Goal: Task Accomplishment & Management: Use online tool/utility

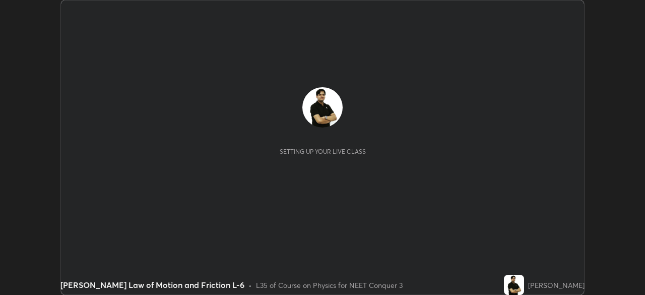
scroll to position [295, 645]
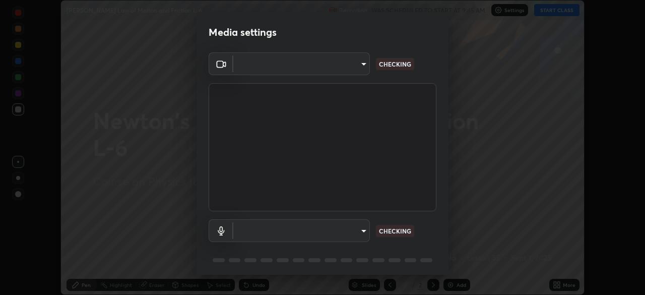
type input "cb8c6b6b4a50c5c6d626de20ccb3fd73f31987ea2ecc1878d3d31a5f1bf4ae53"
click at [365, 227] on body "Erase all [PERSON_NAME] Law of Motion and Friction L-6 Recording WAS SCHEDULED …" at bounding box center [322, 147] width 645 height 295
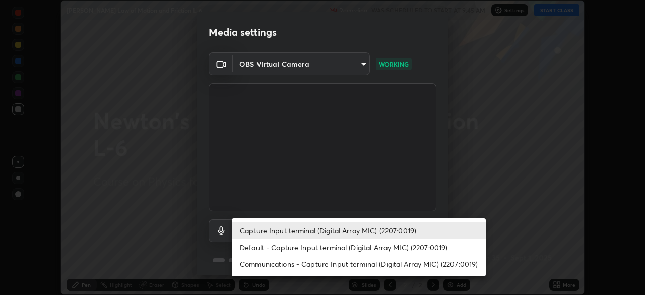
click at [379, 263] on li "Communications - Capture Input terminal (Digital Array MIC) (2207:0019)" at bounding box center [359, 264] width 254 height 17
type input "communications"
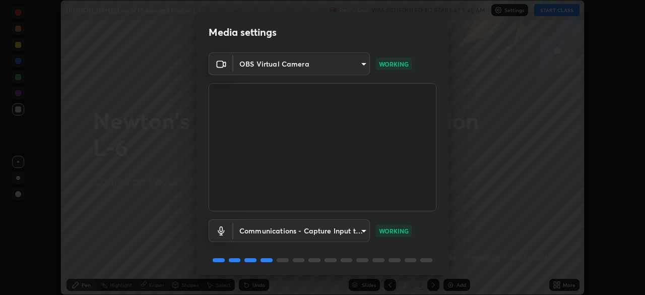
scroll to position [36, 0]
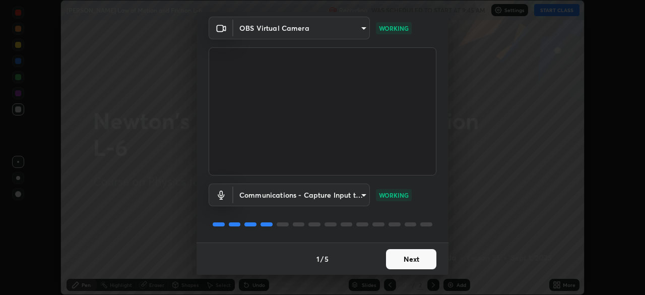
click at [414, 259] on button "Next" at bounding box center [411, 259] width 50 height 20
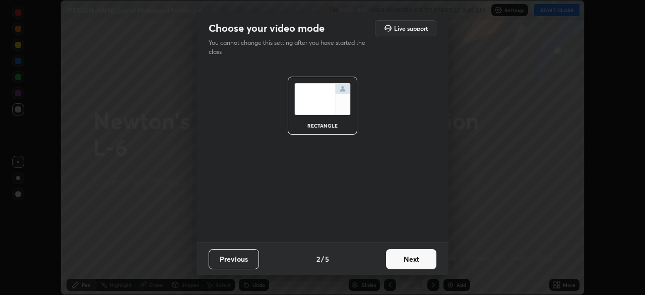
click at [421, 259] on button "Next" at bounding box center [411, 259] width 50 height 20
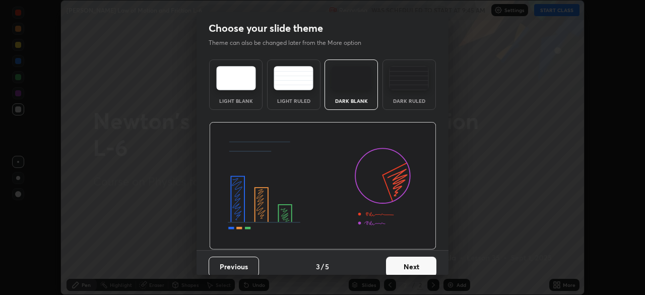
click at [421, 264] on button "Next" at bounding box center [411, 267] width 50 height 20
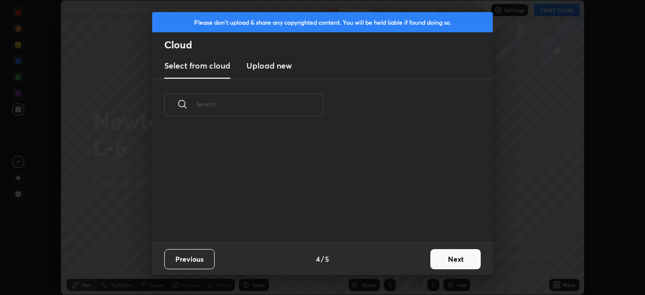
click at [449, 258] on button "Next" at bounding box center [456, 259] width 50 height 20
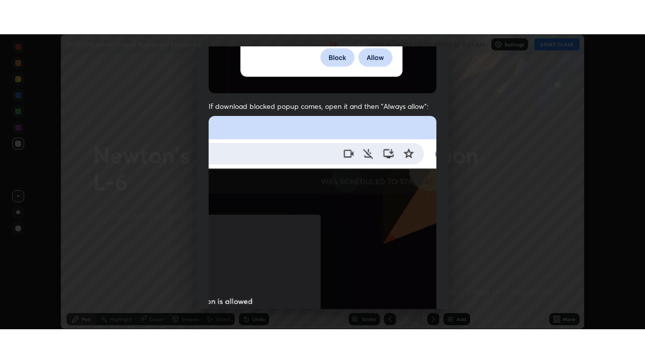
scroll to position [242, 0]
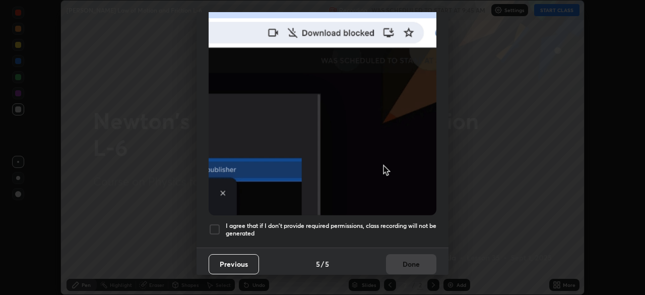
click at [218, 223] on div at bounding box center [215, 229] width 12 height 12
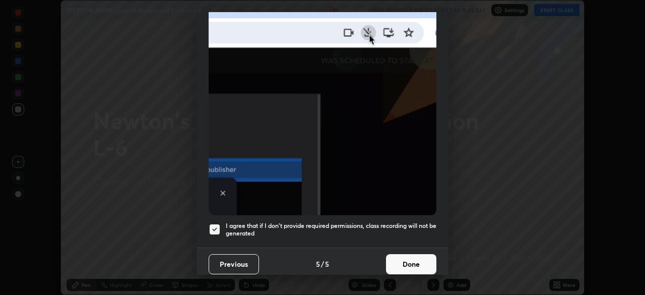
click at [401, 259] on button "Done" at bounding box center [411, 264] width 50 height 20
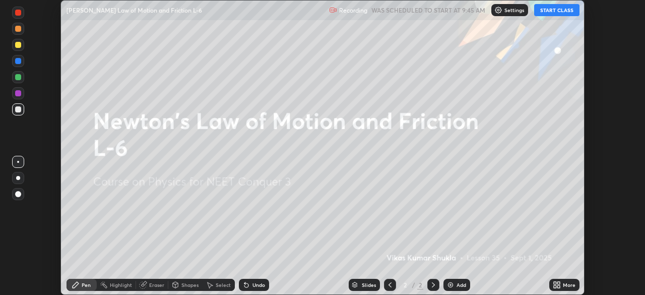
click at [558, 11] on button "START CLASS" at bounding box center [556, 10] width 45 height 12
click at [565, 289] on div "More" at bounding box center [565, 285] width 30 height 12
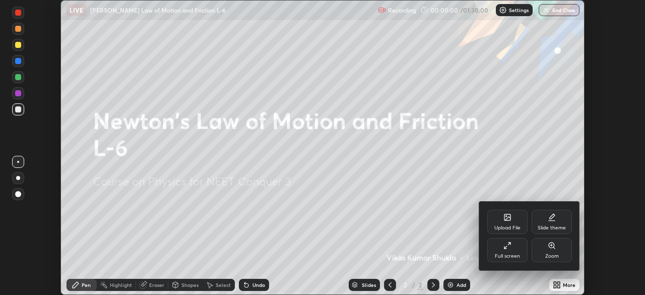
click at [507, 251] on div "Full screen" at bounding box center [508, 250] width 40 height 24
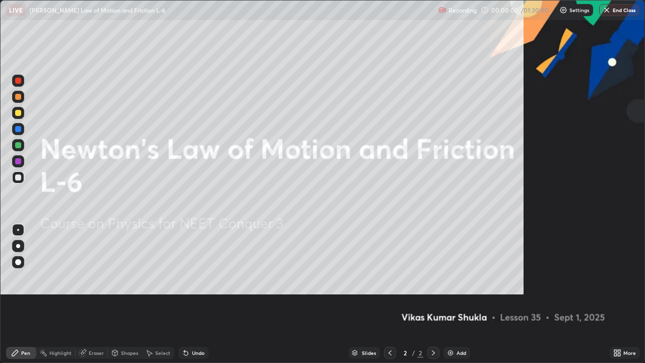
scroll to position [363, 645]
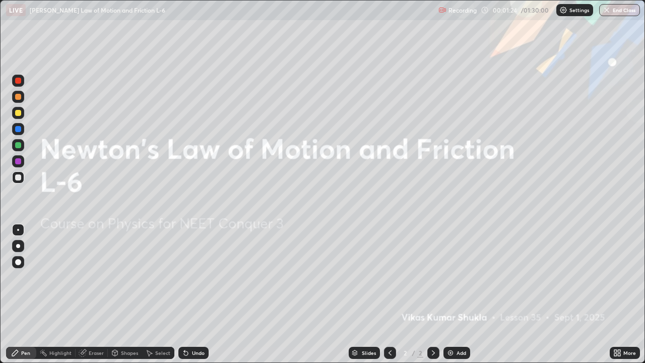
click at [465, 294] on div "Add" at bounding box center [457, 353] width 27 height 12
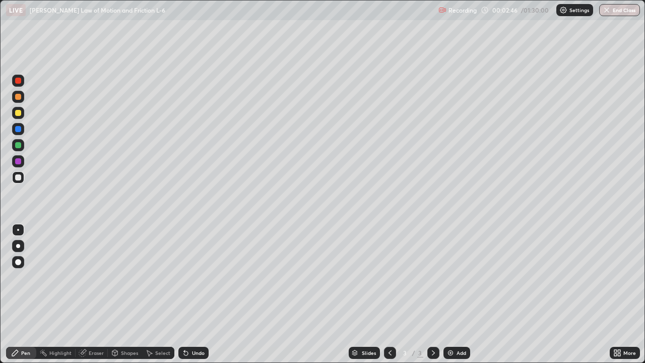
click at [123, 294] on div "Shapes" at bounding box center [129, 352] width 17 height 5
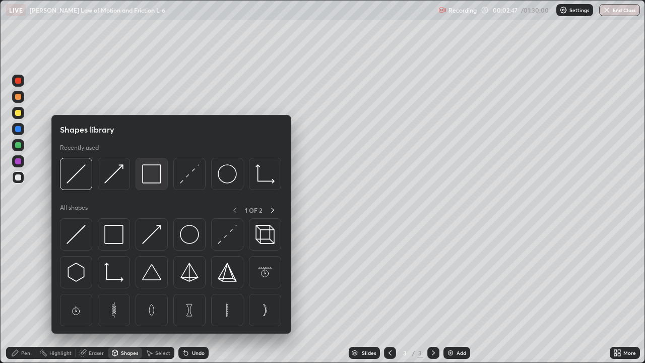
click at [153, 184] on div at bounding box center [152, 174] width 32 height 32
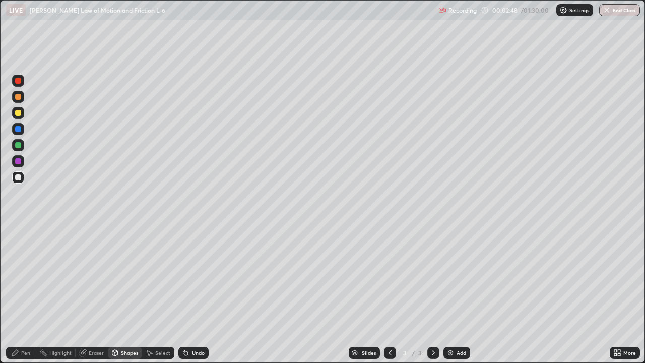
click at [19, 144] on div at bounding box center [18, 145] width 6 height 6
click at [21, 111] on div at bounding box center [18, 113] width 6 height 6
click at [19, 179] on div at bounding box center [18, 177] width 6 height 6
click at [26, 294] on div "Pen" at bounding box center [25, 352] width 9 height 5
click at [20, 98] on div at bounding box center [18, 97] width 6 height 6
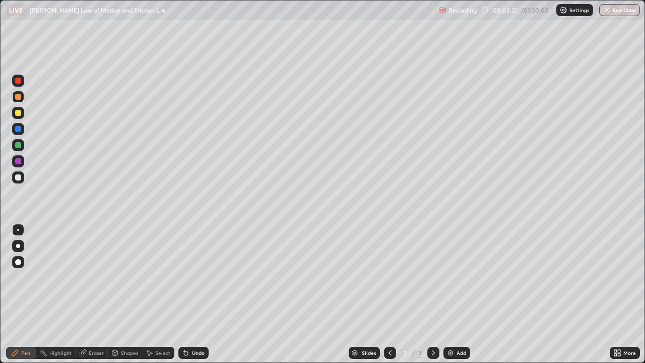
click at [20, 114] on div at bounding box center [18, 113] width 6 height 6
click at [18, 97] on div at bounding box center [18, 97] width 6 height 6
click at [19, 145] on div at bounding box center [18, 145] width 6 height 6
click at [460, 294] on div "Add" at bounding box center [462, 352] width 10 height 5
click at [18, 112] on div at bounding box center [18, 113] width 6 height 6
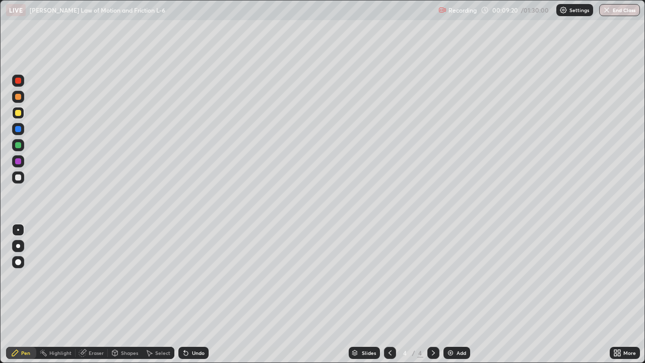
click at [19, 83] on div at bounding box center [18, 81] width 6 height 6
click at [130, 294] on div "Shapes" at bounding box center [129, 352] width 17 height 5
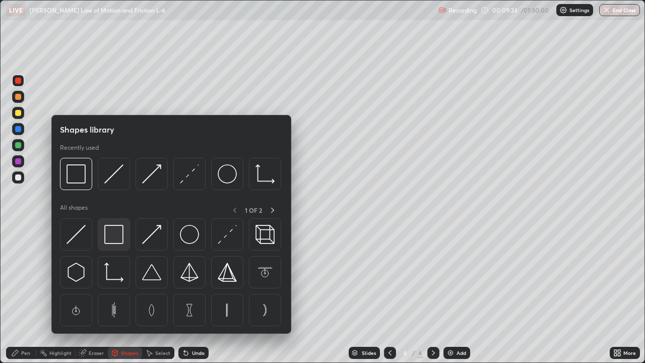
click at [122, 238] on img at bounding box center [113, 234] width 19 height 19
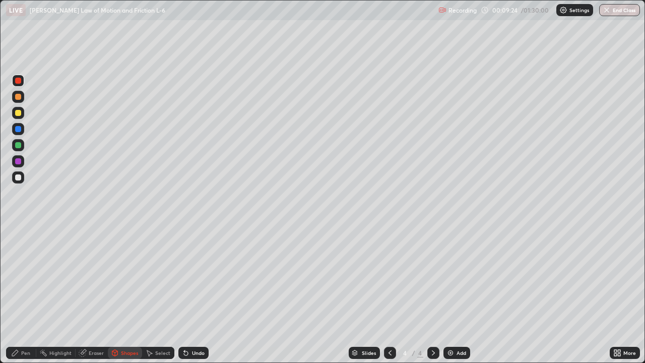
click at [17, 178] on div at bounding box center [18, 177] width 6 height 6
click at [93, 294] on div "Eraser" at bounding box center [96, 352] width 15 height 5
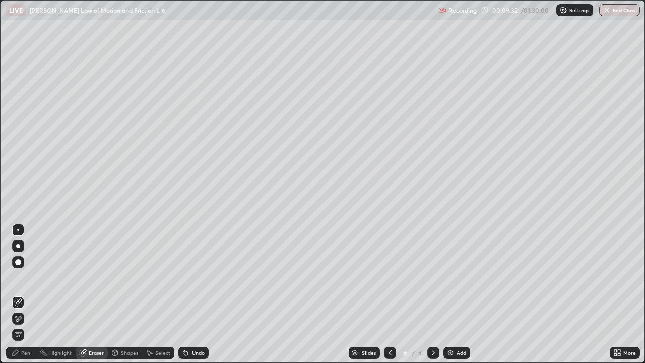
click at [123, 294] on div "Shapes" at bounding box center [129, 352] width 17 height 5
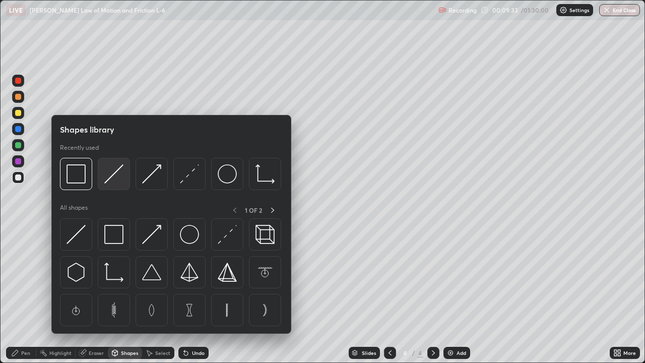
click at [113, 176] on img at bounding box center [113, 173] width 19 height 19
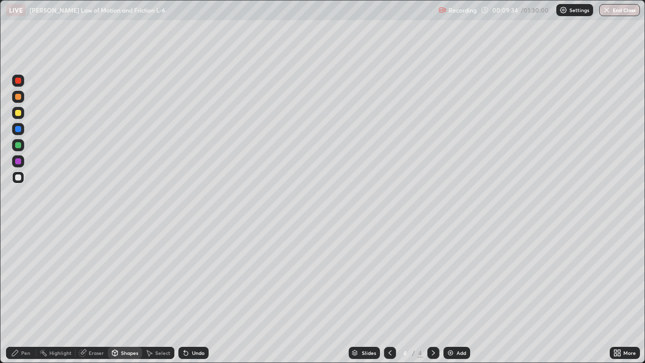
click at [18, 146] on div at bounding box center [18, 145] width 6 height 6
click at [127, 294] on div "Shapes" at bounding box center [129, 352] width 17 height 5
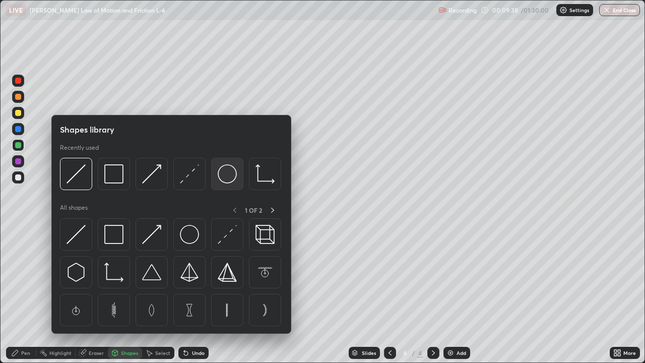
click at [222, 178] on img at bounding box center [227, 173] width 19 height 19
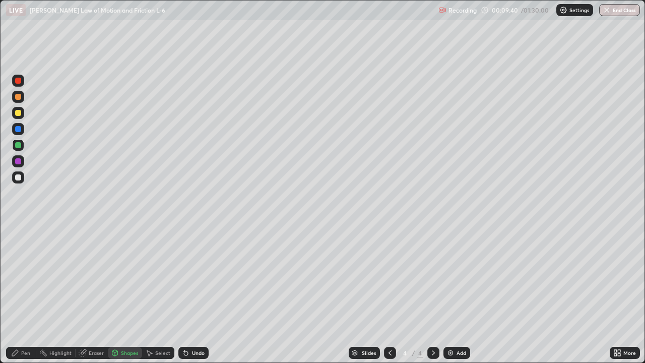
click at [19, 175] on div at bounding box center [18, 177] width 6 height 6
click at [125, 294] on div "Shapes" at bounding box center [129, 352] width 17 height 5
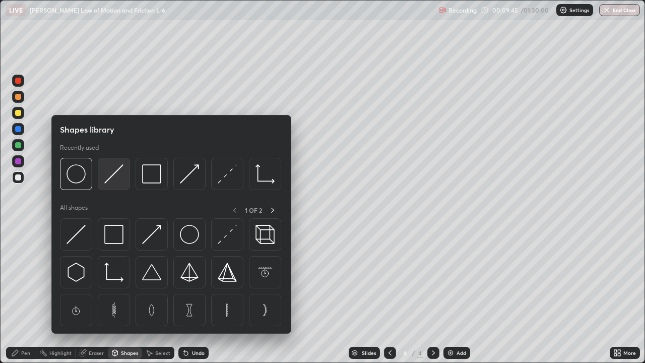
click at [112, 174] on img at bounding box center [113, 173] width 19 height 19
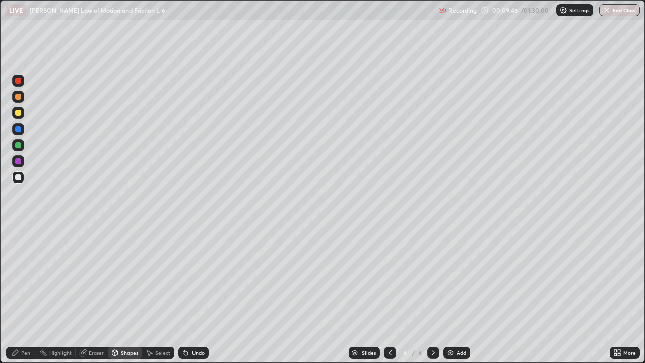
click at [18, 130] on div at bounding box center [18, 129] width 6 height 6
click at [20, 115] on div at bounding box center [18, 113] width 6 height 6
click at [18, 130] on div at bounding box center [18, 129] width 6 height 6
click at [30, 294] on div "Pen" at bounding box center [25, 352] width 9 height 5
click at [19, 114] on div at bounding box center [18, 113] width 6 height 6
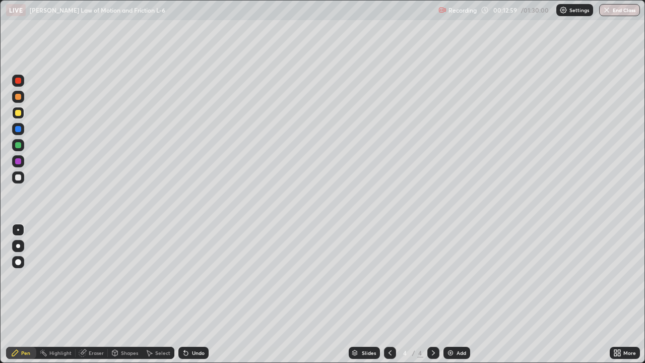
click at [19, 182] on div at bounding box center [18, 177] width 12 height 12
click at [19, 114] on div at bounding box center [18, 113] width 6 height 6
click at [19, 82] on div at bounding box center [18, 81] width 6 height 6
click at [18, 178] on div at bounding box center [18, 177] width 6 height 6
click at [198, 294] on div "Undo" at bounding box center [193, 353] width 30 height 12
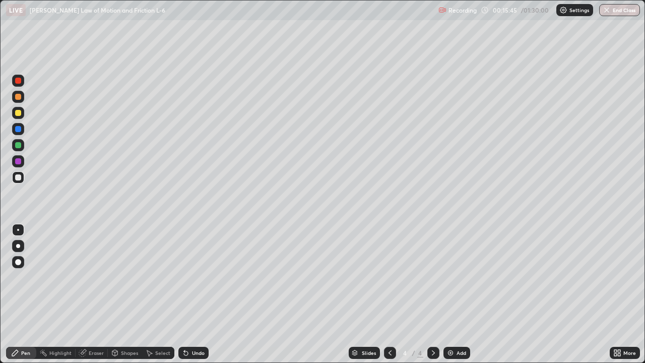
click at [158, 294] on div "Select" at bounding box center [162, 352] width 15 height 5
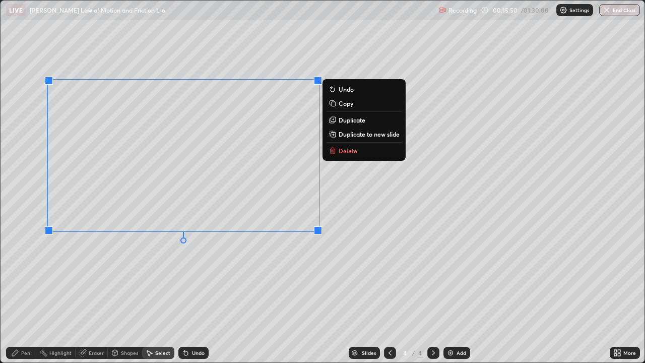
click at [362, 134] on p "Duplicate to new slide" at bounding box center [369, 134] width 61 height 8
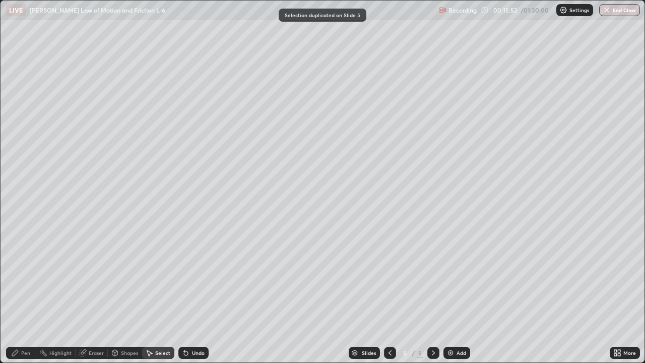
click at [94, 294] on div "Eraser" at bounding box center [96, 352] width 15 height 5
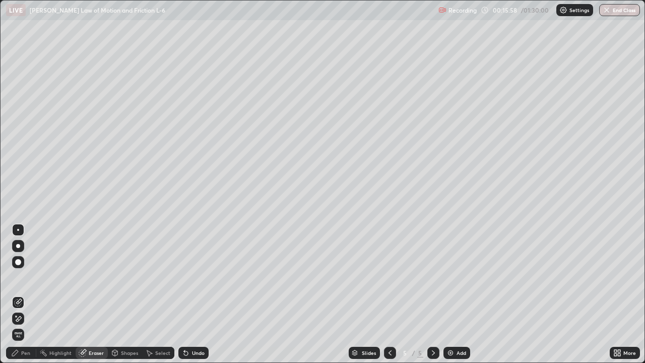
click at [22, 294] on div "Pen" at bounding box center [21, 353] width 30 height 12
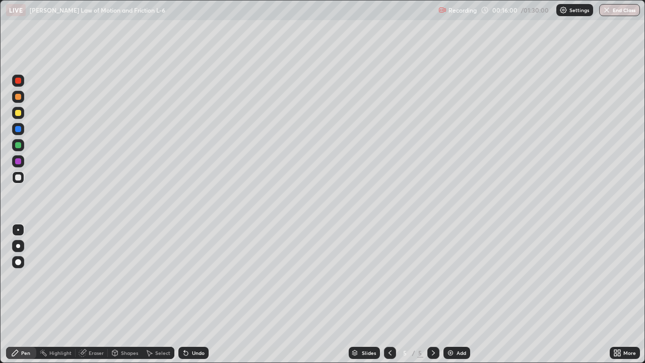
click at [18, 130] on div at bounding box center [18, 129] width 6 height 6
click at [97, 294] on div "Eraser" at bounding box center [96, 352] width 15 height 5
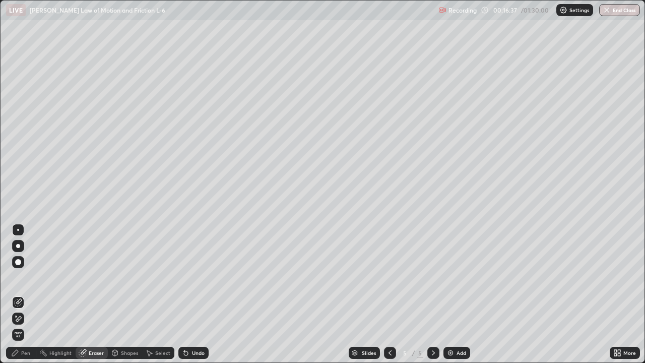
click at [20, 294] on div "Pen" at bounding box center [21, 353] width 30 height 12
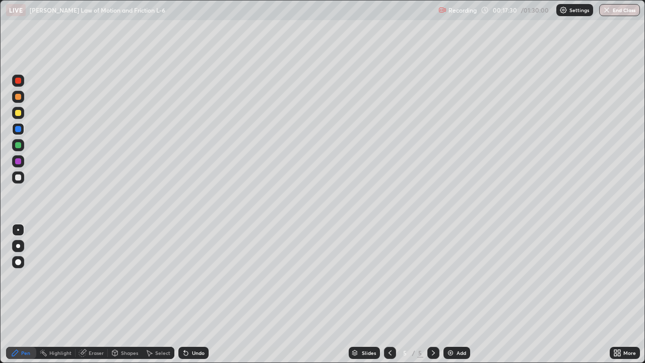
click at [20, 147] on div at bounding box center [18, 145] width 6 height 6
click at [457, 294] on div "Add" at bounding box center [462, 352] width 10 height 5
click at [18, 96] on div at bounding box center [18, 97] width 6 height 6
click at [20, 176] on div at bounding box center [18, 177] width 6 height 6
click at [126, 294] on div "Shapes" at bounding box center [125, 353] width 34 height 12
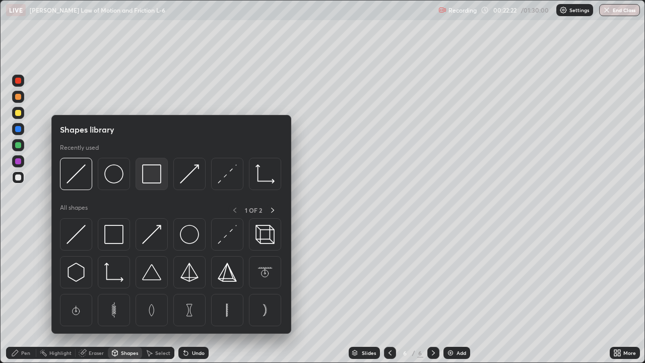
click at [150, 182] on img at bounding box center [151, 173] width 19 height 19
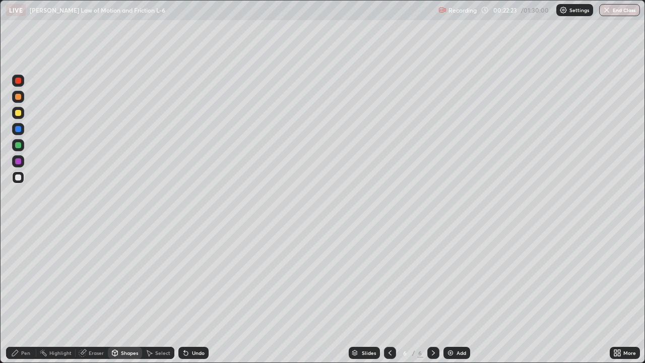
click at [18, 146] on div at bounding box center [18, 145] width 6 height 6
click at [96, 294] on div "Eraser" at bounding box center [96, 352] width 15 height 5
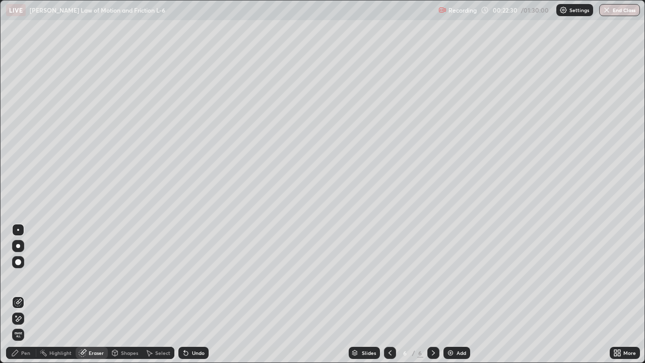
click at [196, 294] on div "Undo" at bounding box center [198, 352] width 13 height 5
click at [26, 294] on div "Pen" at bounding box center [25, 352] width 9 height 5
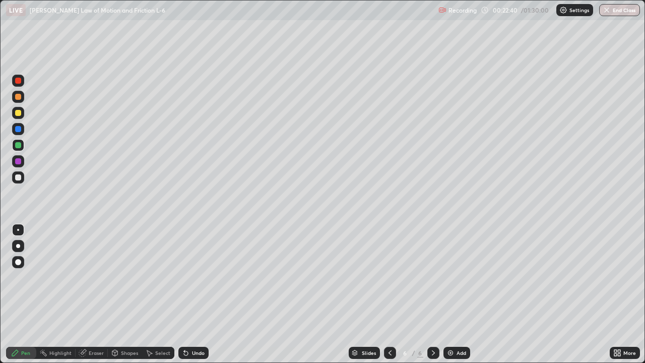
click at [20, 129] on div at bounding box center [18, 129] width 6 height 6
click at [199, 294] on div "Undo" at bounding box center [198, 352] width 13 height 5
click at [97, 294] on div "Eraser" at bounding box center [96, 352] width 15 height 5
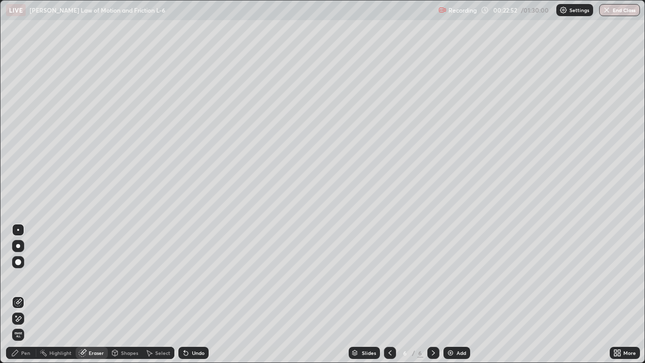
click at [21, 294] on div "Pen" at bounding box center [21, 353] width 30 height 12
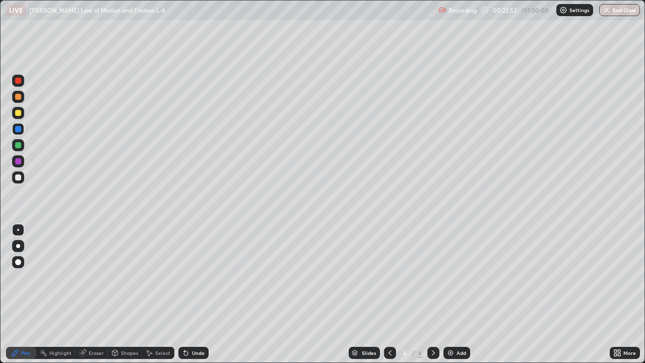
click at [20, 179] on div at bounding box center [18, 177] width 6 height 6
click at [389, 294] on icon at bounding box center [390, 353] width 8 height 8
click at [433, 294] on icon at bounding box center [433, 352] width 3 height 5
click at [19, 113] on div at bounding box center [18, 113] width 6 height 6
click at [18, 130] on div at bounding box center [18, 129] width 6 height 6
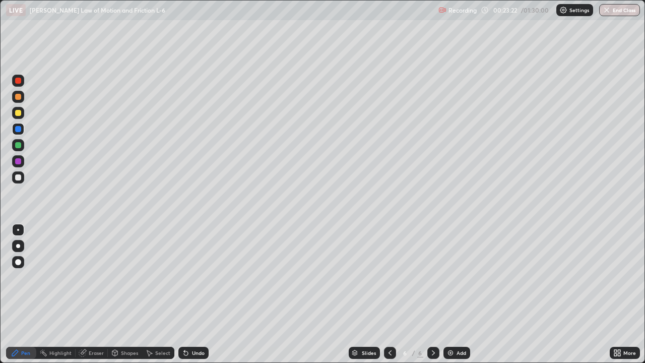
click at [21, 180] on div at bounding box center [18, 177] width 12 height 12
click at [19, 176] on div at bounding box center [18, 177] width 6 height 6
click at [19, 113] on div at bounding box center [18, 113] width 6 height 6
click at [17, 177] on div at bounding box center [18, 177] width 6 height 6
click at [20, 159] on div at bounding box center [18, 161] width 6 height 6
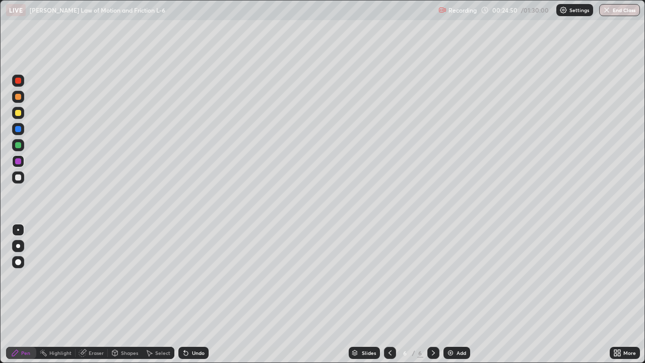
click at [459, 294] on div "Add" at bounding box center [457, 353] width 27 height 12
click at [130, 294] on div "Shapes" at bounding box center [129, 352] width 17 height 5
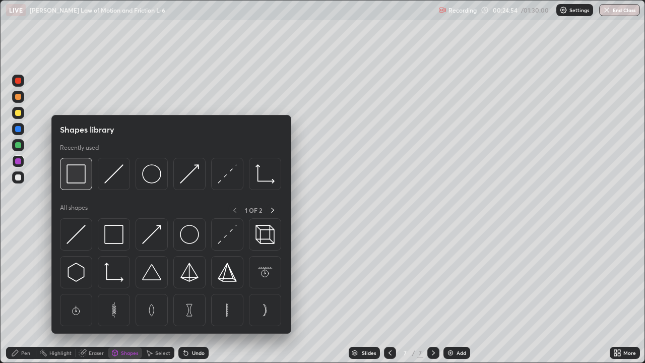
click at [80, 180] on img at bounding box center [76, 173] width 19 height 19
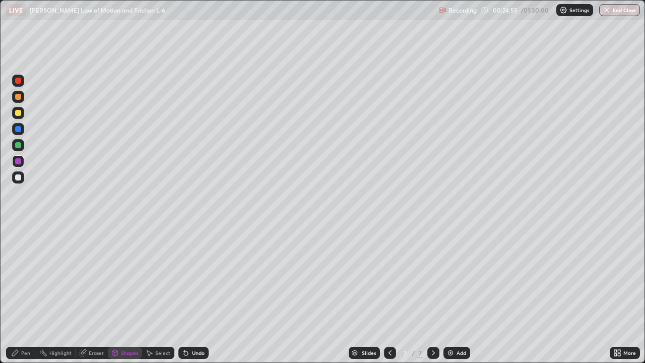
click at [19, 145] on div at bounding box center [18, 145] width 6 height 6
click at [92, 294] on div "Eraser" at bounding box center [96, 352] width 15 height 5
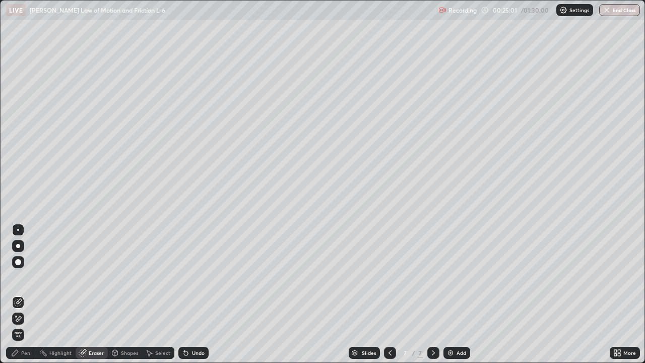
click at [23, 294] on div "Pen" at bounding box center [21, 353] width 30 height 12
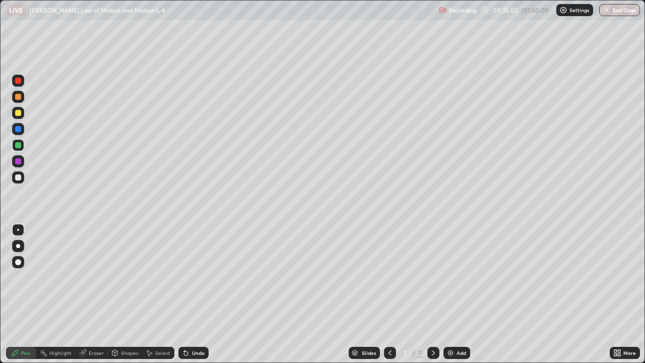
click at [18, 177] on div at bounding box center [18, 177] width 6 height 6
click at [20, 115] on div at bounding box center [18, 113] width 6 height 6
click at [20, 145] on div at bounding box center [18, 145] width 6 height 6
click at [20, 175] on div at bounding box center [18, 177] width 6 height 6
click at [19, 115] on div at bounding box center [18, 113] width 6 height 6
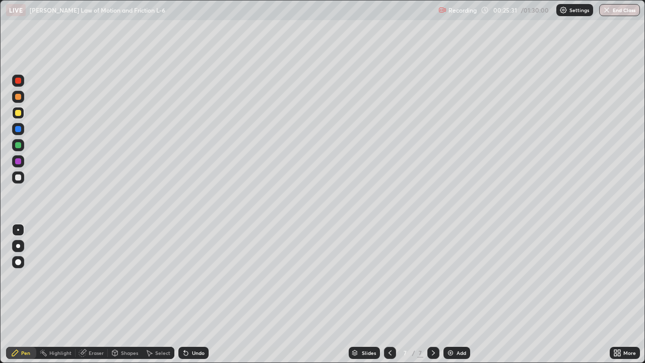
click at [17, 162] on div at bounding box center [18, 161] width 6 height 6
click at [457, 294] on div "Add" at bounding box center [457, 353] width 27 height 12
click at [18, 113] on div at bounding box center [18, 113] width 6 height 6
click at [19, 131] on div at bounding box center [18, 129] width 6 height 6
click at [19, 176] on div at bounding box center [18, 177] width 6 height 6
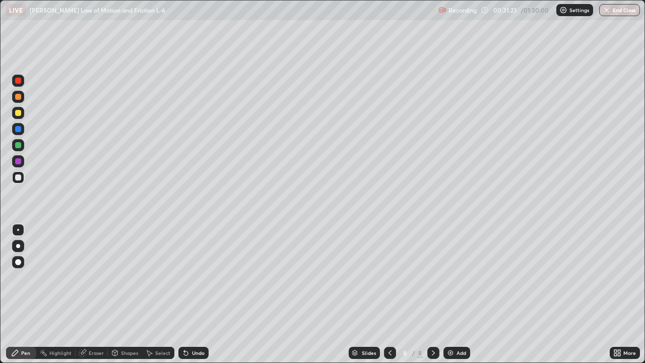
click at [457, 294] on div "Add" at bounding box center [457, 353] width 27 height 12
click at [19, 112] on div at bounding box center [18, 113] width 6 height 6
click at [17, 177] on div at bounding box center [18, 177] width 6 height 6
click at [20, 177] on div at bounding box center [18, 177] width 6 height 6
click at [19, 160] on div at bounding box center [18, 161] width 6 height 6
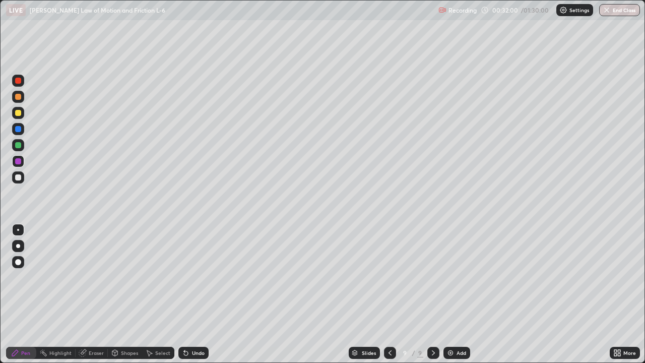
click at [18, 145] on div at bounding box center [18, 145] width 6 height 6
click at [16, 130] on div at bounding box center [18, 129] width 6 height 6
click at [19, 177] on div at bounding box center [18, 177] width 6 height 6
click at [19, 129] on div at bounding box center [18, 129] width 6 height 6
click at [18, 181] on div at bounding box center [18, 177] width 12 height 12
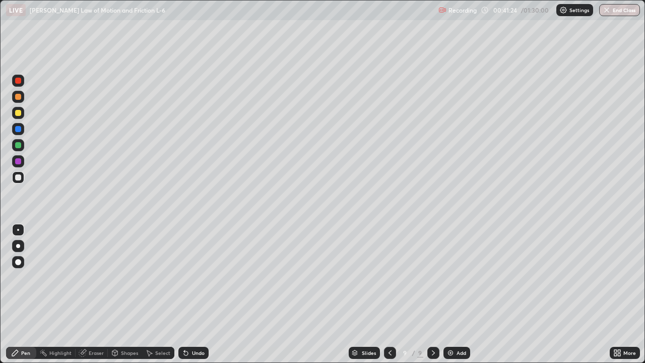
click at [19, 82] on div at bounding box center [18, 81] width 6 height 6
click at [19, 177] on div at bounding box center [18, 177] width 6 height 6
click at [18, 159] on div at bounding box center [18, 161] width 6 height 6
click at [18, 114] on div at bounding box center [18, 113] width 6 height 6
click at [19, 81] on div at bounding box center [18, 81] width 6 height 6
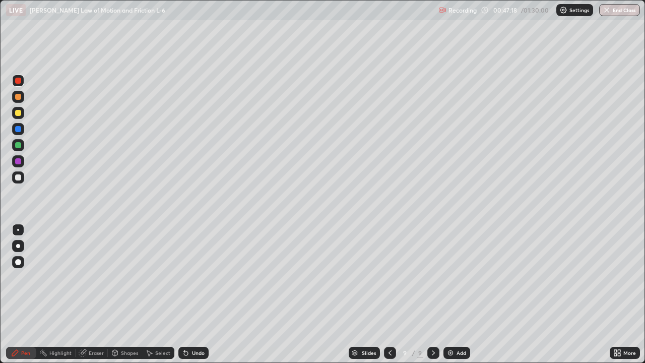
click at [457, 294] on div "Add" at bounding box center [462, 352] width 10 height 5
click at [17, 176] on div at bounding box center [18, 177] width 6 height 6
click at [19, 97] on div at bounding box center [18, 97] width 6 height 6
click at [132, 294] on div "Shapes" at bounding box center [129, 352] width 17 height 5
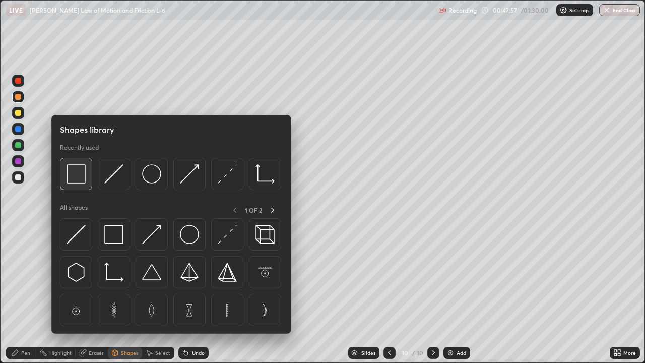
click at [82, 181] on img at bounding box center [76, 173] width 19 height 19
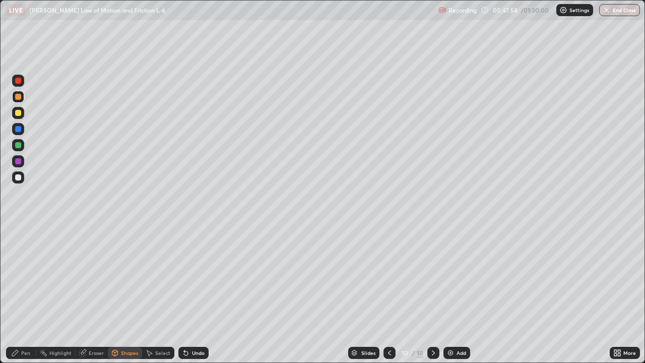
click at [20, 146] on div at bounding box center [18, 145] width 6 height 6
click at [25, 294] on div "Pen" at bounding box center [25, 352] width 9 height 5
click at [18, 178] on div at bounding box center [18, 177] width 6 height 6
click at [132, 294] on div "Shapes" at bounding box center [129, 352] width 17 height 5
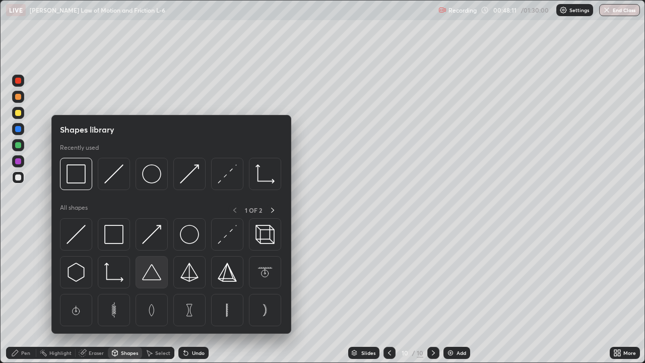
click at [156, 272] on img at bounding box center [151, 272] width 19 height 19
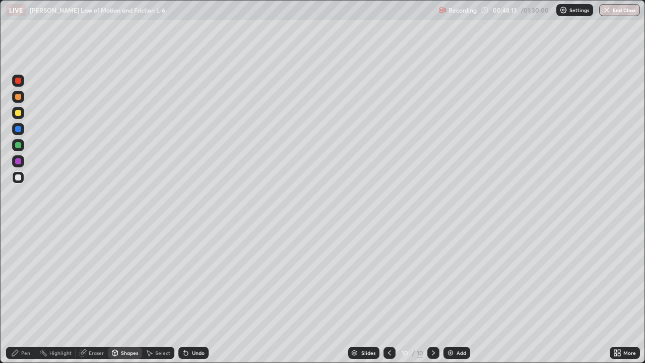
click at [20, 114] on div at bounding box center [18, 113] width 6 height 6
click at [102, 294] on div "Eraser" at bounding box center [96, 352] width 15 height 5
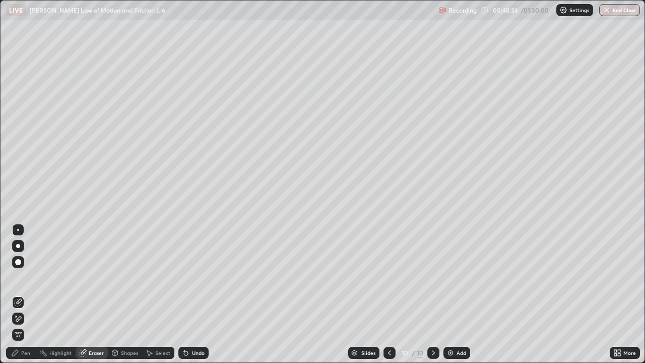
click at [125, 294] on div "Shapes" at bounding box center [129, 352] width 17 height 5
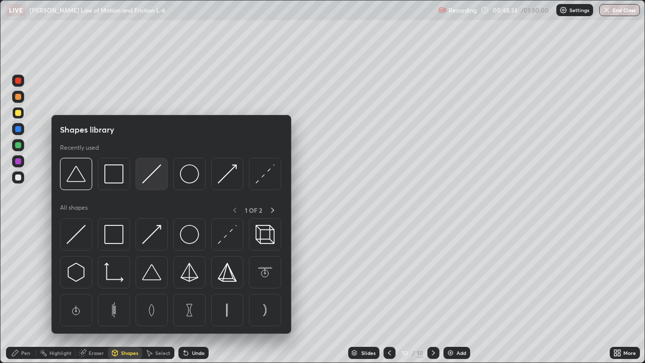
click at [151, 176] on img at bounding box center [151, 173] width 19 height 19
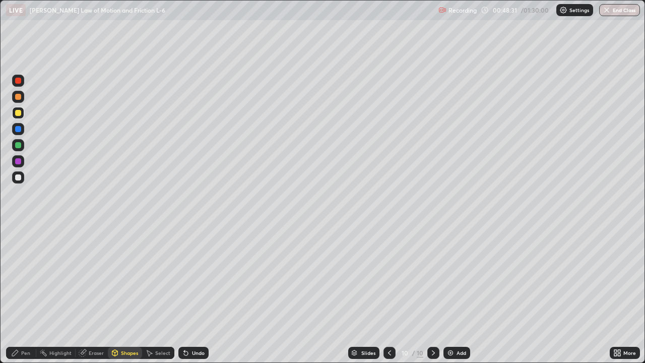
click at [18, 178] on div at bounding box center [18, 177] width 6 height 6
click at [30, 294] on div "Pen" at bounding box center [25, 352] width 9 height 5
click at [20, 162] on div at bounding box center [18, 161] width 6 height 6
click at [16, 146] on div at bounding box center [18, 145] width 6 height 6
click at [18, 131] on div at bounding box center [18, 129] width 6 height 6
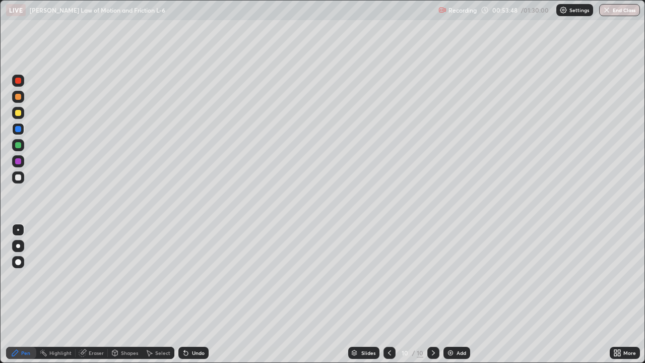
click at [454, 294] on div "Add" at bounding box center [457, 353] width 27 height 12
click at [130, 294] on div "Shapes" at bounding box center [129, 352] width 17 height 5
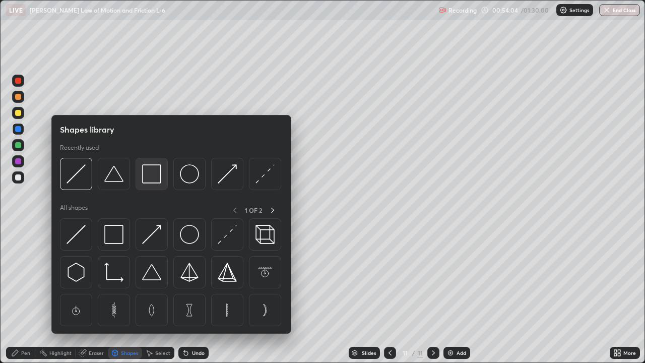
click at [156, 178] on img at bounding box center [151, 173] width 19 height 19
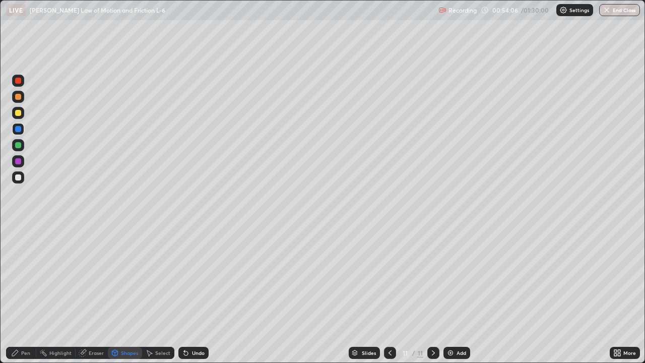
click at [18, 146] on div at bounding box center [18, 145] width 6 height 6
click at [126, 294] on div "Shapes" at bounding box center [129, 352] width 17 height 5
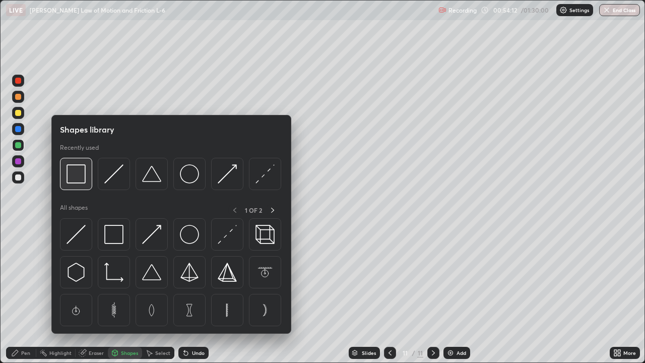
click at [81, 180] on img at bounding box center [76, 173] width 19 height 19
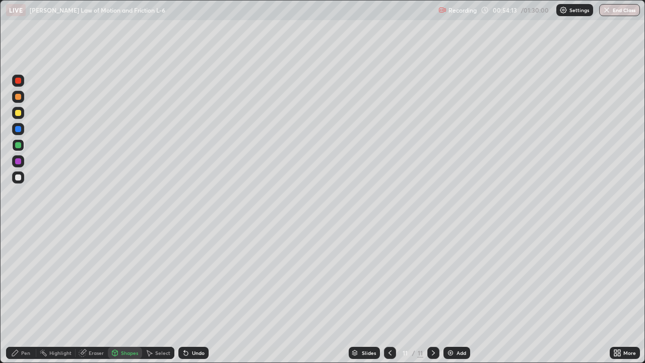
click at [20, 97] on div at bounding box center [18, 97] width 6 height 6
click at [23, 294] on div "Pen" at bounding box center [21, 353] width 30 height 12
click at [18, 179] on div at bounding box center [18, 177] width 6 height 6
click at [16, 294] on icon at bounding box center [15, 353] width 8 height 8
click at [196, 294] on div "Undo" at bounding box center [198, 352] width 13 height 5
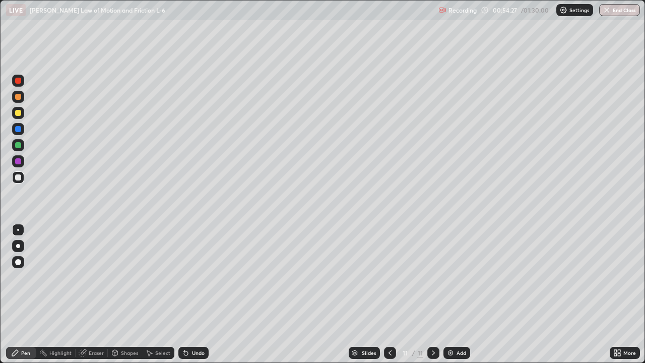
click at [196, 294] on div "Undo" at bounding box center [198, 352] width 13 height 5
click at [195, 294] on div "Undo" at bounding box center [193, 353] width 30 height 12
click at [128, 294] on div "Shapes" at bounding box center [129, 352] width 17 height 5
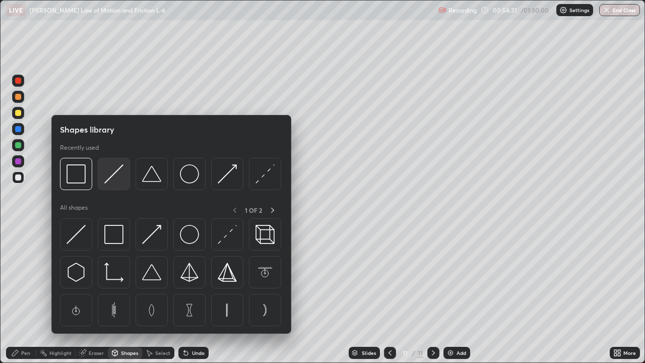
click at [114, 178] on img at bounding box center [113, 173] width 19 height 19
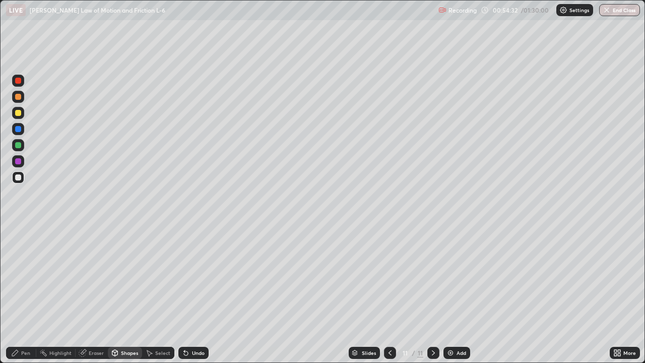
click at [19, 97] on div at bounding box center [18, 97] width 6 height 6
click at [26, 294] on div "Pen" at bounding box center [21, 353] width 30 height 12
click at [18, 179] on div at bounding box center [18, 177] width 6 height 6
click at [19, 163] on div at bounding box center [18, 161] width 6 height 6
click at [16, 98] on div at bounding box center [18, 97] width 6 height 6
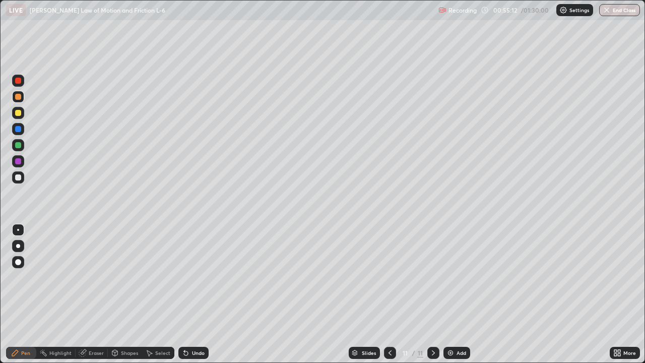
click at [17, 81] on div at bounding box center [18, 81] width 6 height 6
click at [20, 127] on div at bounding box center [18, 129] width 6 height 6
click at [17, 113] on div at bounding box center [18, 113] width 6 height 6
click at [17, 161] on div at bounding box center [18, 161] width 6 height 6
click at [21, 162] on div at bounding box center [18, 161] width 6 height 6
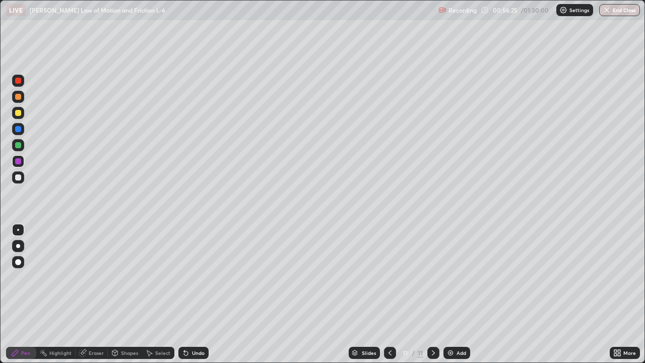
click at [18, 146] on div at bounding box center [18, 145] width 6 height 6
click at [18, 179] on div at bounding box center [18, 177] width 6 height 6
click at [198, 294] on div "Undo" at bounding box center [198, 352] width 13 height 5
click at [462, 294] on div "Add" at bounding box center [462, 352] width 10 height 5
click at [20, 95] on div at bounding box center [18, 97] width 6 height 6
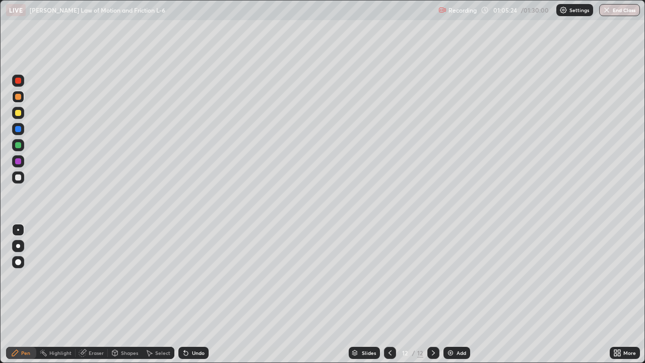
click at [133, 294] on div "Shapes" at bounding box center [125, 353] width 34 height 12
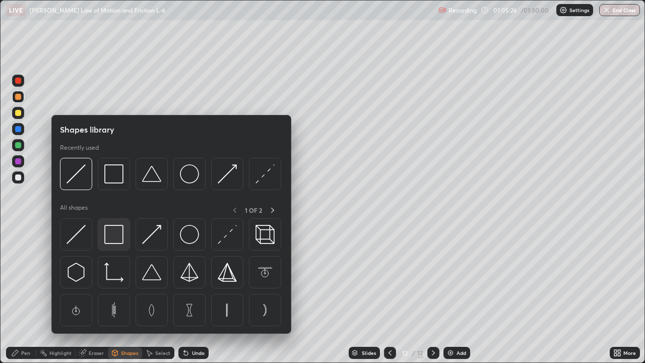
click at [119, 242] on img at bounding box center [113, 234] width 19 height 19
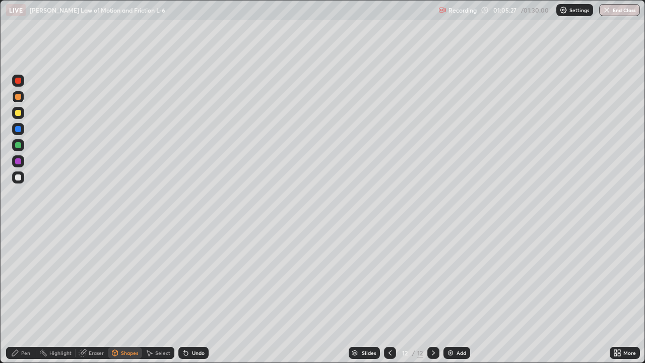
click at [19, 113] on div at bounding box center [18, 113] width 6 height 6
click at [21, 178] on div at bounding box center [18, 177] width 6 height 6
click at [18, 146] on div at bounding box center [18, 145] width 6 height 6
click at [161, 294] on div "Select" at bounding box center [162, 352] width 15 height 5
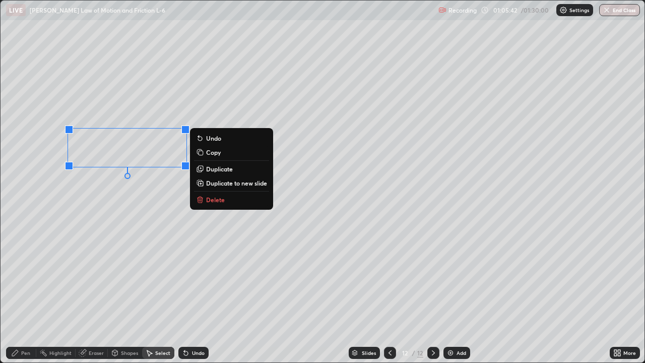
click at [215, 171] on p "Duplicate" at bounding box center [219, 169] width 27 height 8
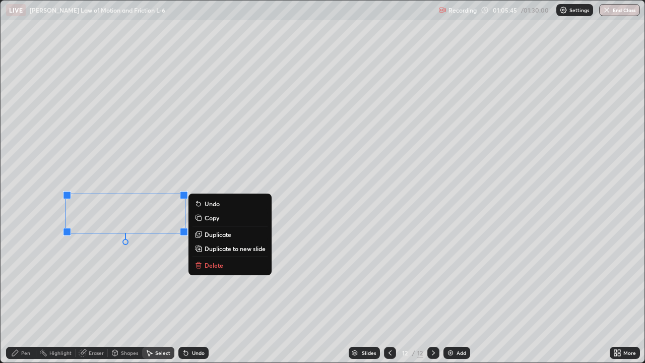
click at [161, 280] on div "0 ° Undo Copy Duplicate Duplicate to new slide Delete" at bounding box center [323, 182] width 644 height 362
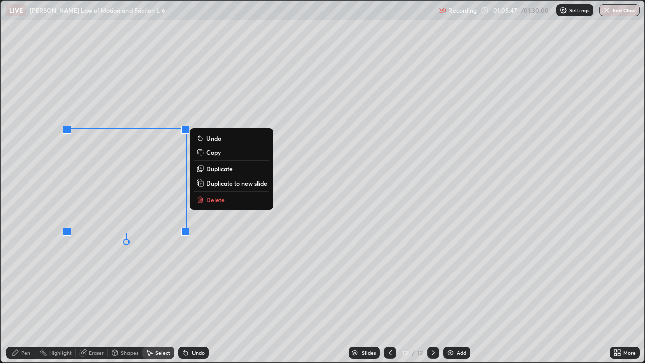
click at [222, 171] on p "Duplicate" at bounding box center [219, 169] width 27 height 8
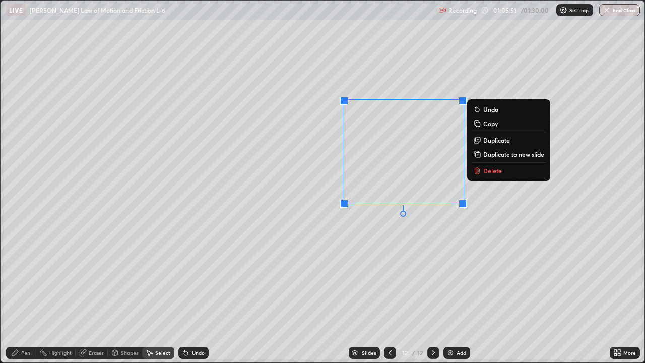
click at [273, 257] on div "0 ° Undo Copy Duplicate Duplicate to new slide Delete" at bounding box center [323, 182] width 644 height 362
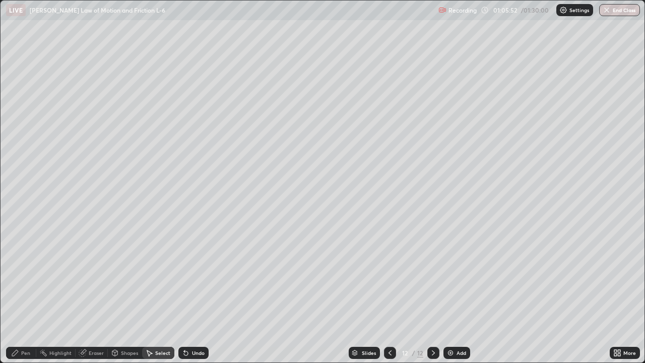
click at [26, 294] on div "Pen" at bounding box center [21, 353] width 30 height 12
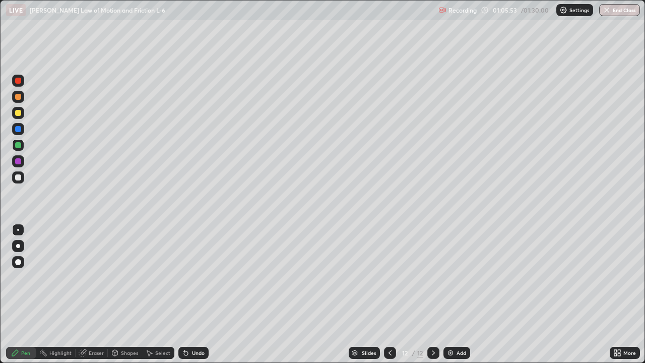
click at [18, 178] on div at bounding box center [18, 177] width 6 height 6
click at [194, 294] on div "Undo" at bounding box center [198, 352] width 13 height 5
click at [196, 294] on div "Undo" at bounding box center [198, 352] width 13 height 5
click at [198, 294] on div "Undo" at bounding box center [198, 352] width 13 height 5
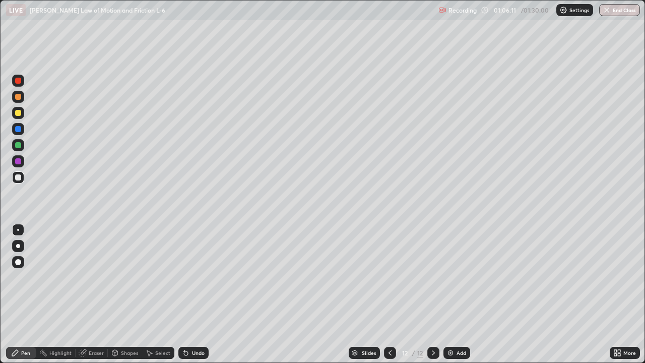
click at [199, 294] on div "Undo" at bounding box center [198, 352] width 13 height 5
click at [19, 98] on div at bounding box center [18, 97] width 6 height 6
click at [160, 294] on div "Select" at bounding box center [162, 352] width 15 height 5
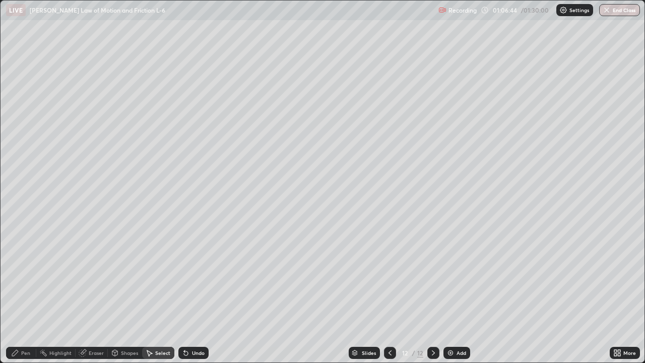
click at [20, 294] on div "Pen" at bounding box center [21, 353] width 30 height 12
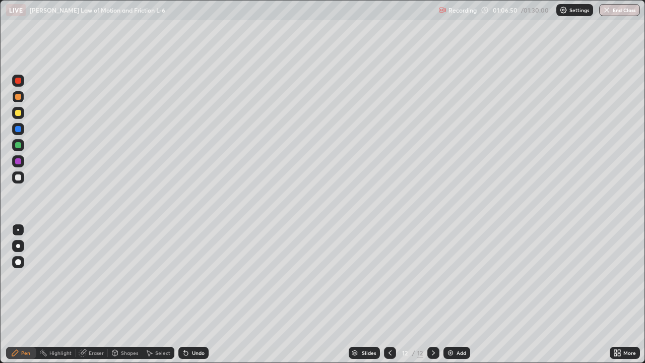
click at [162, 294] on div "Select" at bounding box center [162, 352] width 15 height 5
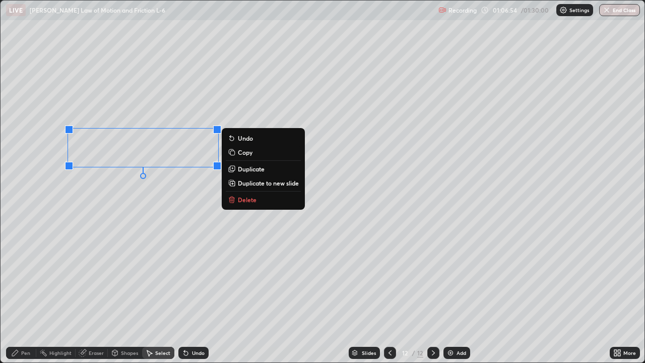
click at [244, 170] on p "Duplicate" at bounding box center [251, 169] width 27 height 8
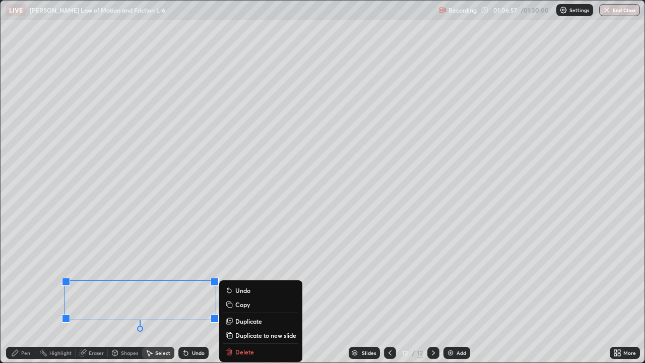
click at [40, 279] on div "0 ° Undo Copy Duplicate Duplicate to new slide Delete" at bounding box center [323, 182] width 644 height 362
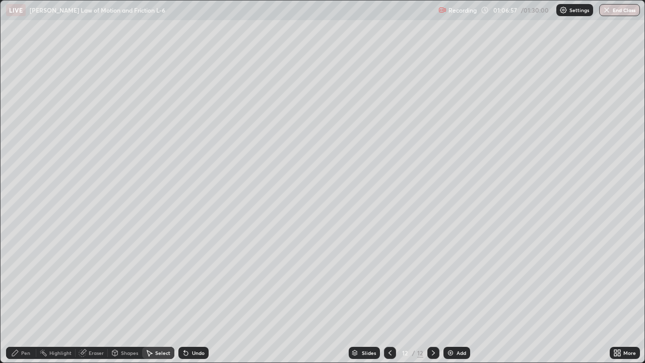
click at [24, 294] on div "Pen" at bounding box center [21, 353] width 30 height 12
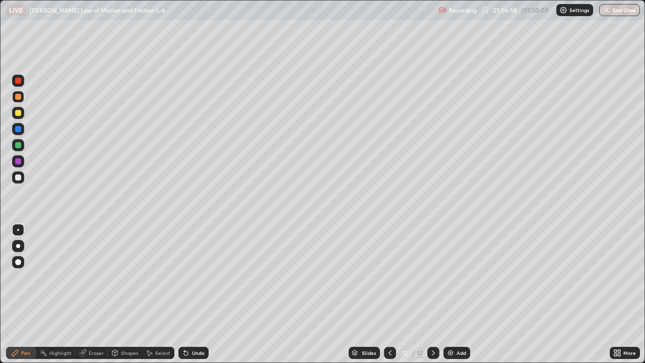
click at [18, 180] on div at bounding box center [18, 177] width 6 height 6
click at [17, 162] on div at bounding box center [18, 161] width 6 height 6
click at [18, 111] on div at bounding box center [18, 113] width 6 height 6
click at [20, 177] on div at bounding box center [18, 177] width 6 height 6
click at [162, 294] on div "Select" at bounding box center [162, 352] width 15 height 5
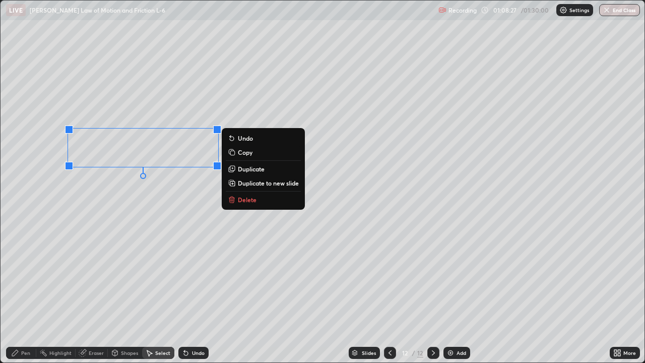
click at [252, 169] on p "Duplicate" at bounding box center [251, 169] width 27 height 8
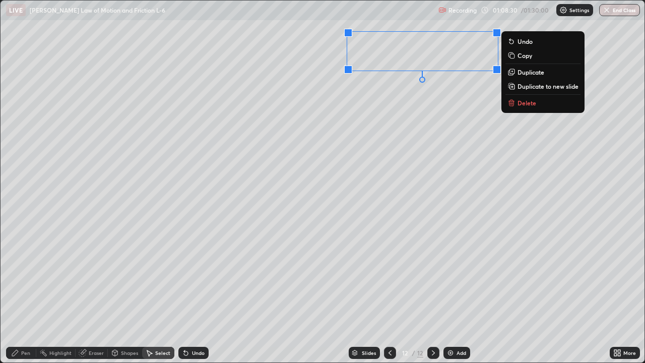
click at [32, 294] on div "Pen" at bounding box center [21, 353] width 30 height 12
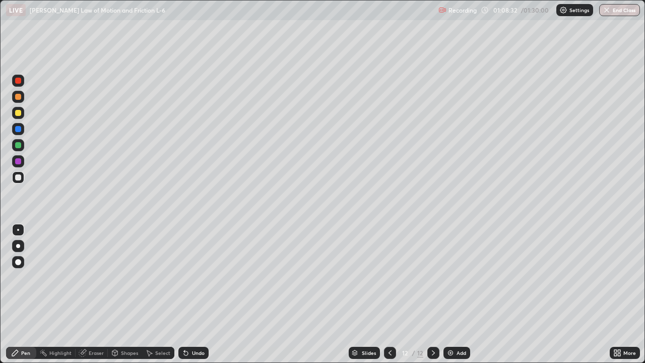
click at [20, 142] on div at bounding box center [18, 145] width 6 height 6
click at [154, 294] on div "Select" at bounding box center [158, 353] width 32 height 12
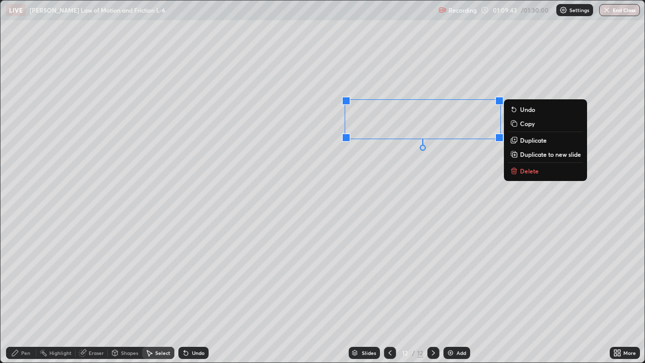
click at [527, 143] on p "Duplicate" at bounding box center [533, 140] width 27 height 8
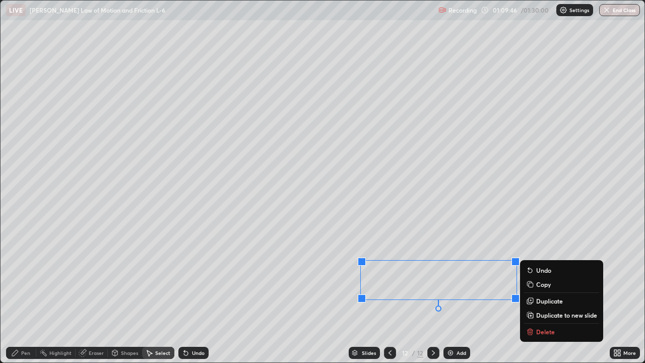
click at [300, 248] on div "0 ° Undo Copy Duplicate Duplicate to new slide Delete" at bounding box center [323, 182] width 644 height 362
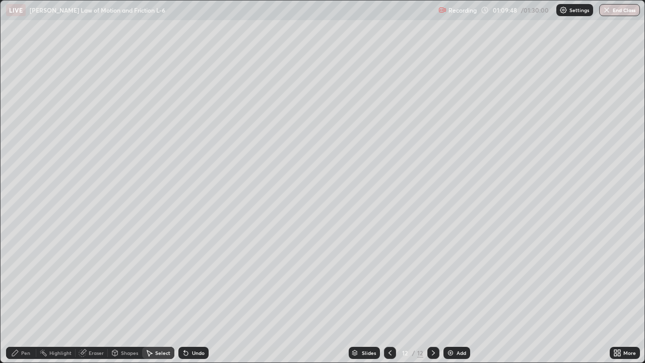
click at [28, 294] on div "Pen" at bounding box center [25, 352] width 9 height 5
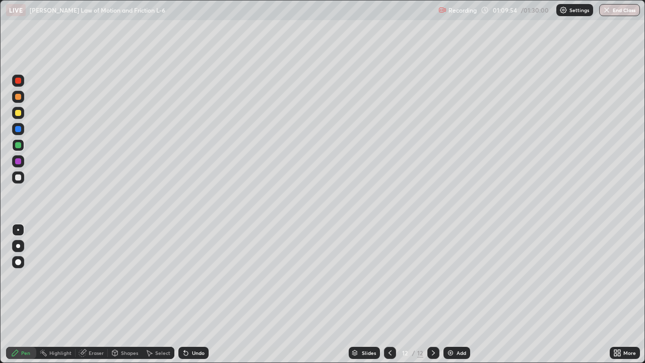
click at [18, 180] on div at bounding box center [18, 177] width 6 height 6
click at [453, 294] on img at bounding box center [451, 353] width 8 height 8
click at [18, 113] on div at bounding box center [18, 113] width 6 height 6
click at [19, 177] on div at bounding box center [18, 177] width 6 height 6
click at [19, 161] on div at bounding box center [18, 161] width 6 height 6
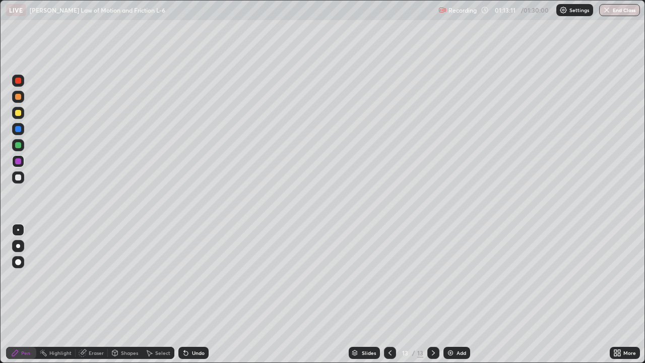
click at [385, 294] on div at bounding box center [390, 353] width 12 height 12
click at [162, 294] on div "Select" at bounding box center [162, 352] width 15 height 5
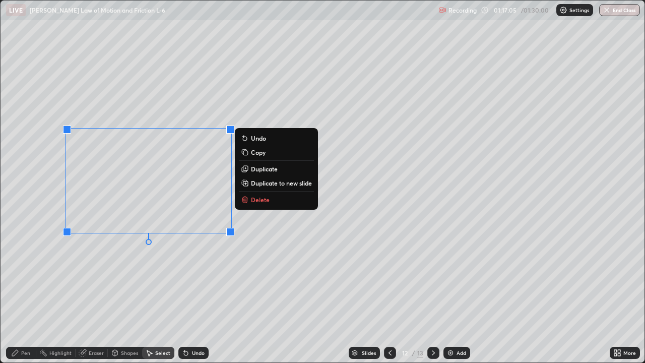
click at [269, 184] on p "Duplicate to new slide" at bounding box center [281, 183] width 61 height 8
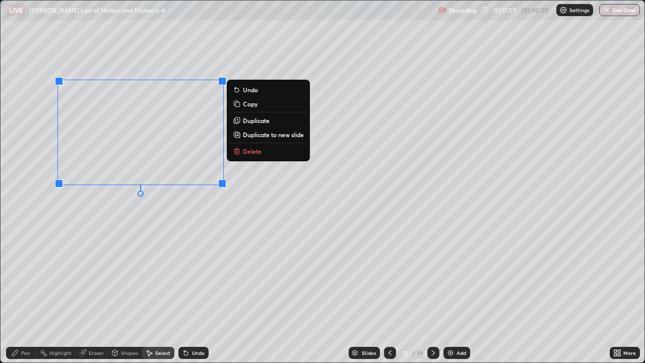
click at [117, 242] on div "0 ° Undo Copy Duplicate Duplicate to new slide Delete" at bounding box center [323, 182] width 644 height 362
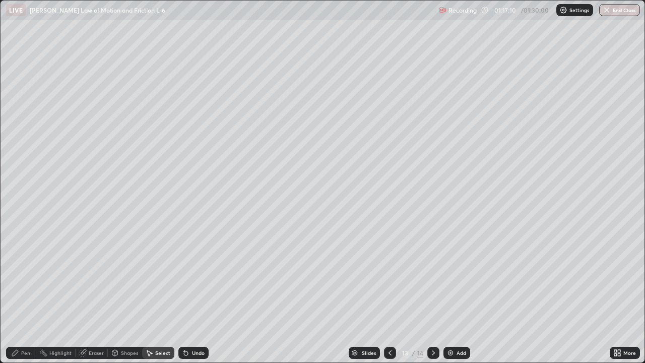
click at [97, 294] on div "Eraser" at bounding box center [96, 352] width 15 height 5
click at [23, 294] on div "Pen" at bounding box center [25, 352] width 9 height 5
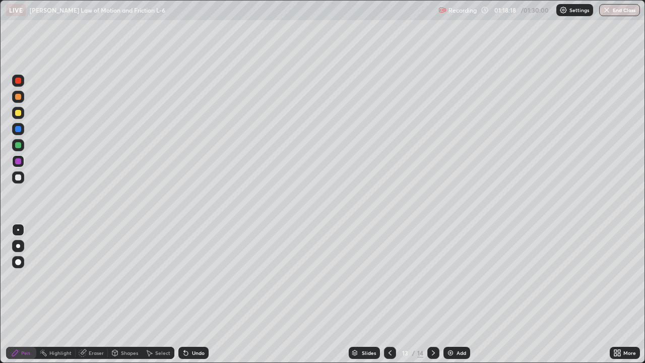
click at [18, 178] on div at bounding box center [18, 177] width 6 height 6
click at [22, 161] on div at bounding box center [18, 161] width 12 height 12
click at [19, 180] on div at bounding box center [18, 177] width 6 height 6
click at [198, 294] on div "Undo" at bounding box center [193, 353] width 30 height 12
click at [202, 294] on div "Undo" at bounding box center [198, 352] width 13 height 5
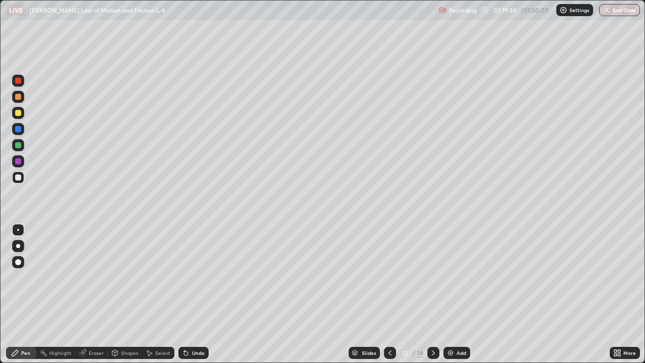
click at [160, 294] on div "Select" at bounding box center [162, 352] width 15 height 5
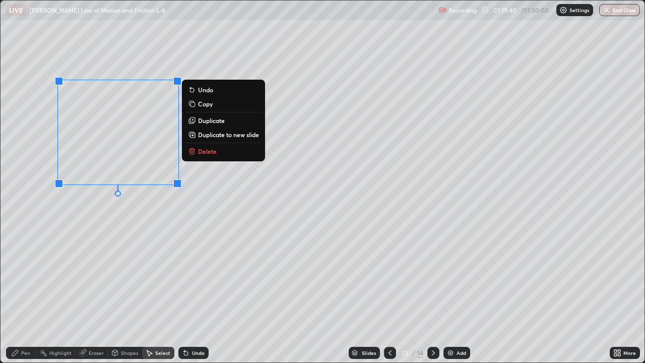
click at [211, 138] on p "Duplicate to new slide" at bounding box center [228, 135] width 61 height 8
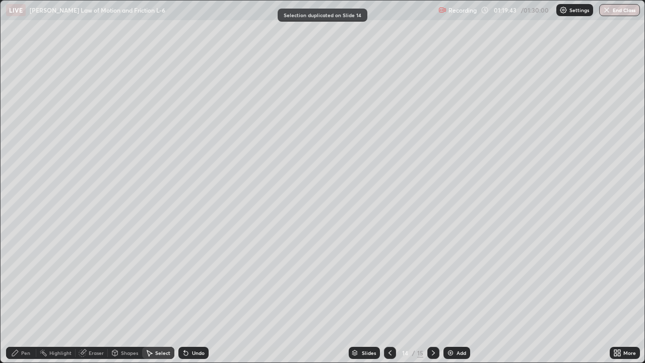
click at [31, 294] on div "Pen" at bounding box center [21, 353] width 30 height 12
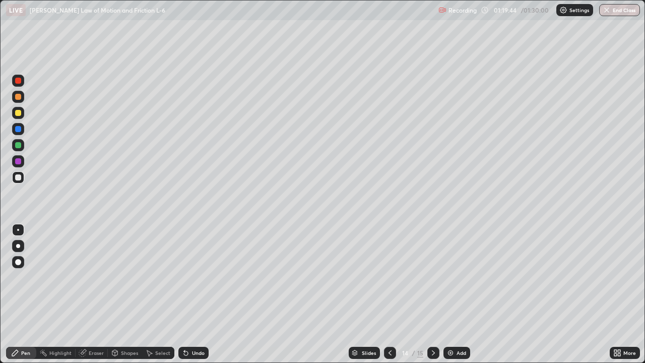
click at [94, 294] on div "Eraser" at bounding box center [96, 352] width 15 height 5
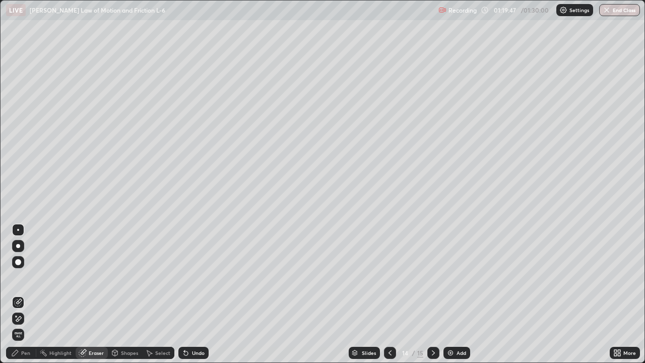
click at [22, 294] on div "Pen" at bounding box center [25, 352] width 9 height 5
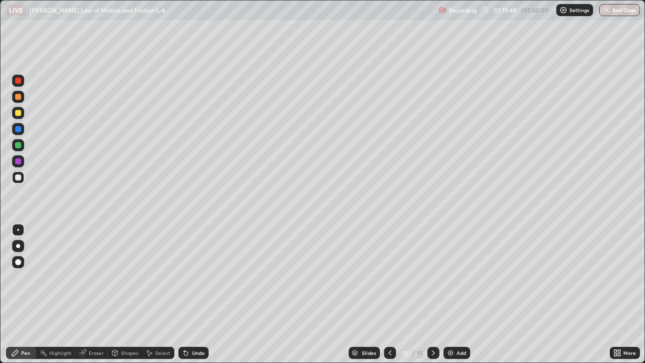
click at [19, 161] on div at bounding box center [18, 161] width 6 height 6
click at [18, 146] on div at bounding box center [18, 145] width 6 height 6
click at [389, 294] on icon at bounding box center [390, 353] width 8 height 8
click at [619, 9] on button "End Class" at bounding box center [619, 10] width 41 height 12
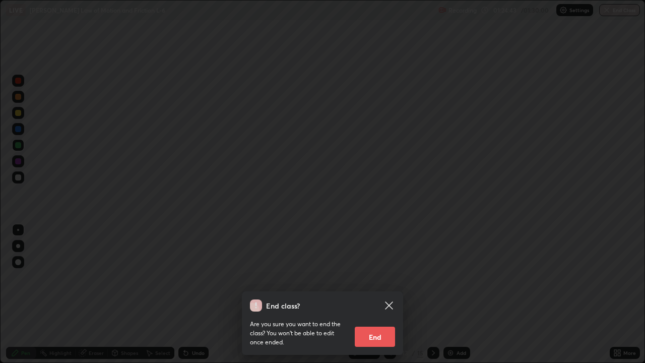
click at [358, 294] on button "End" at bounding box center [375, 337] width 40 height 20
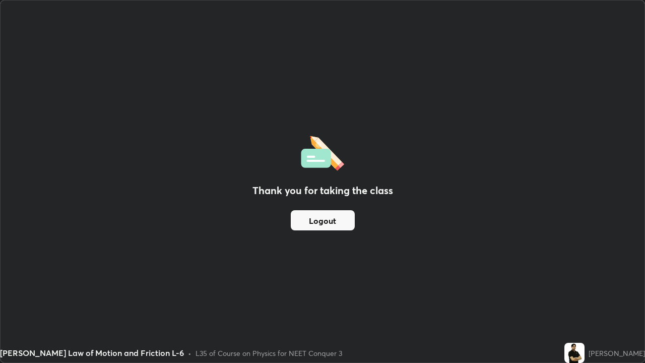
click at [315, 221] on button "Logout" at bounding box center [323, 220] width 64 height 20
